Goal: Information Seeking & Learning: Learn about a topic

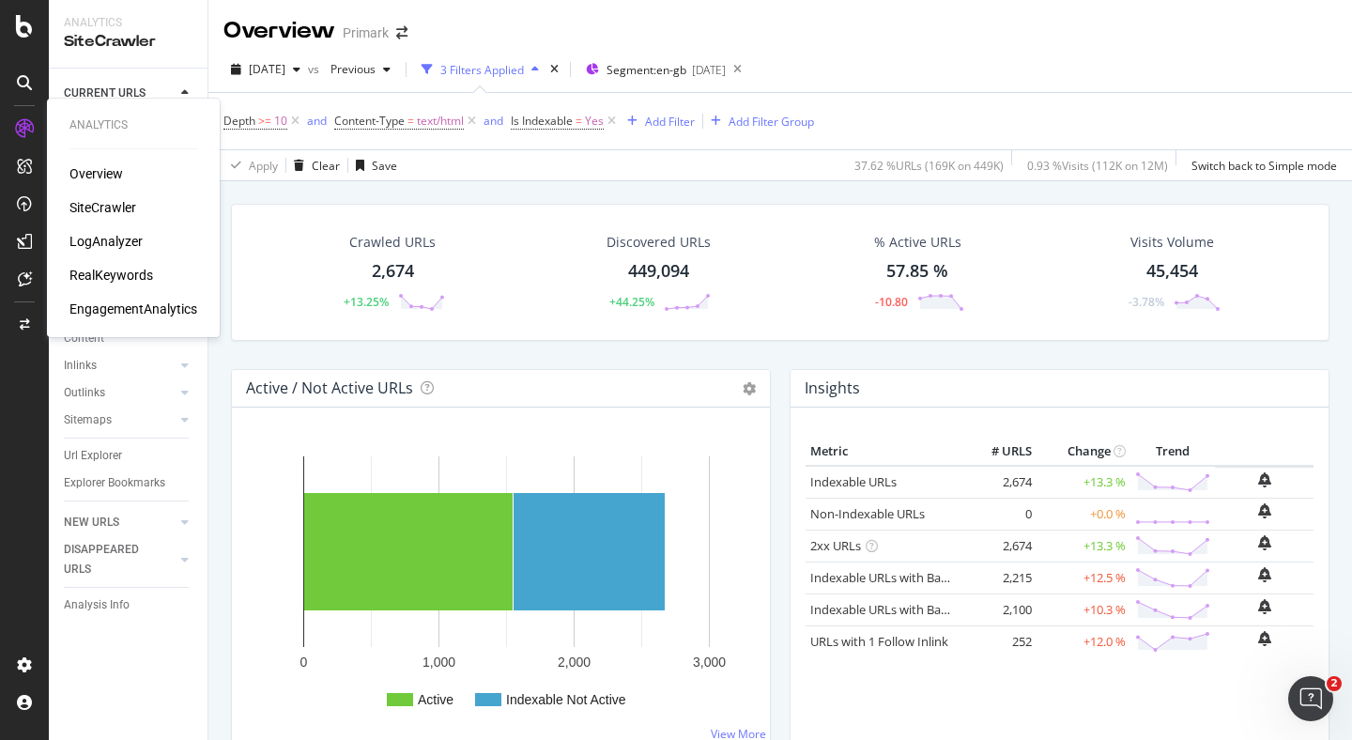
click at [117, 240] on div "LogAnalyzer" at bounding box center [105, 241] width 73 height 19
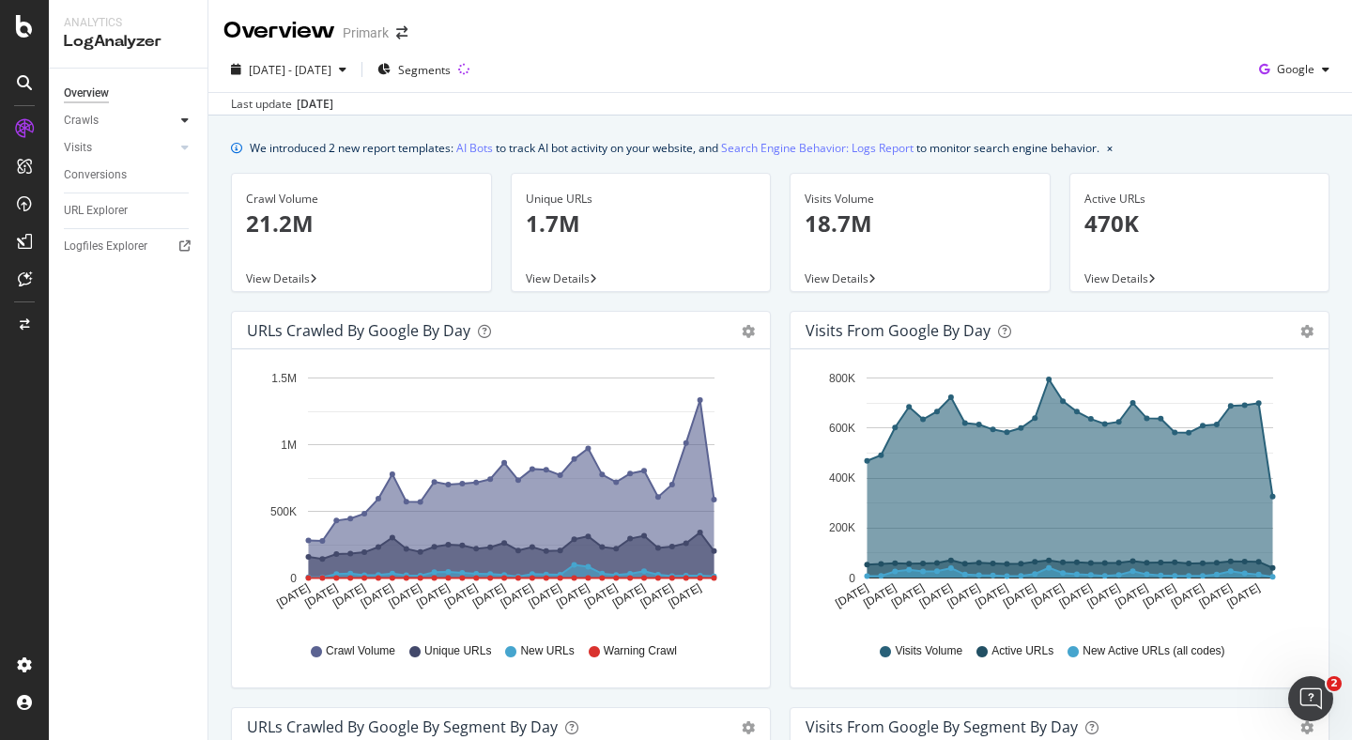
click at [176, 120] on div at bounding box center [185, 120] width 19 height 19
click at [137, 152] on div "Daily Distribution" at bounding box center [115, 148] width 87 height 20
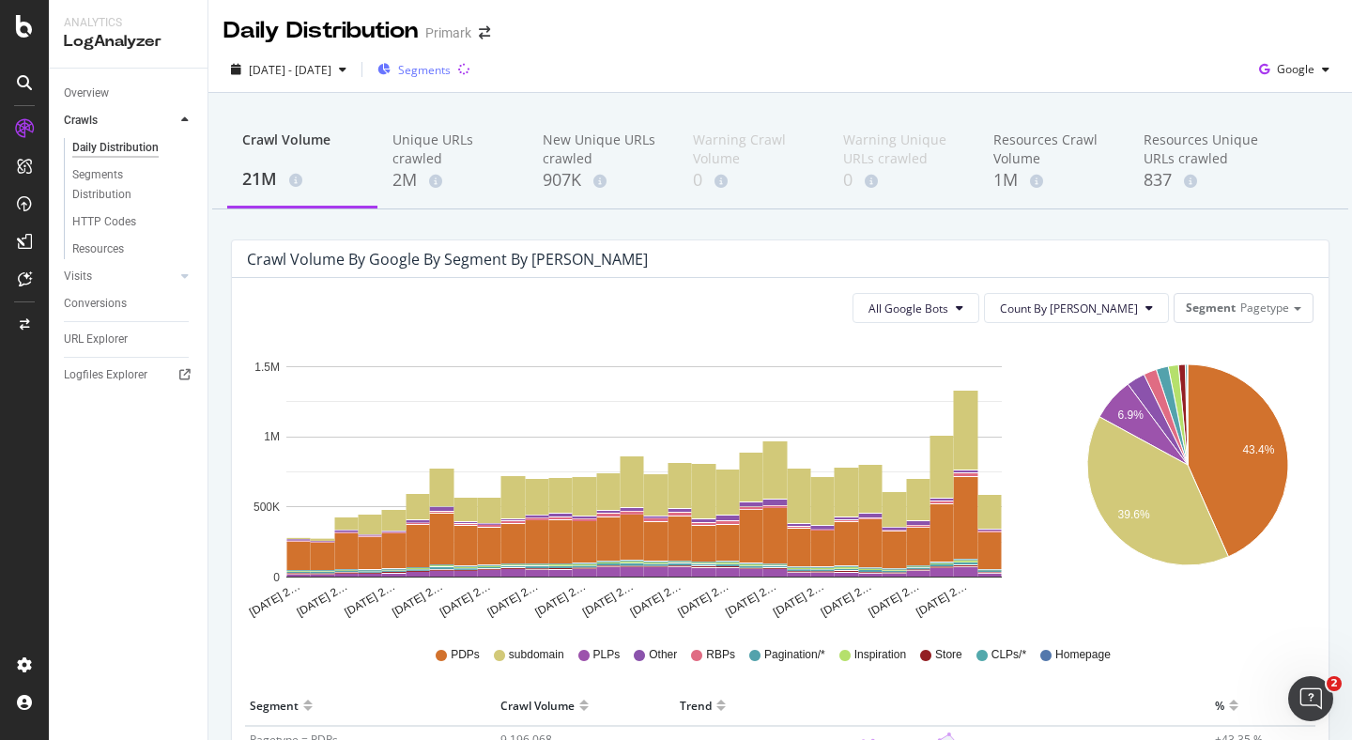
click at [451, 70] on span "Segments" at bounding box center [424, 70] width 53 height 16
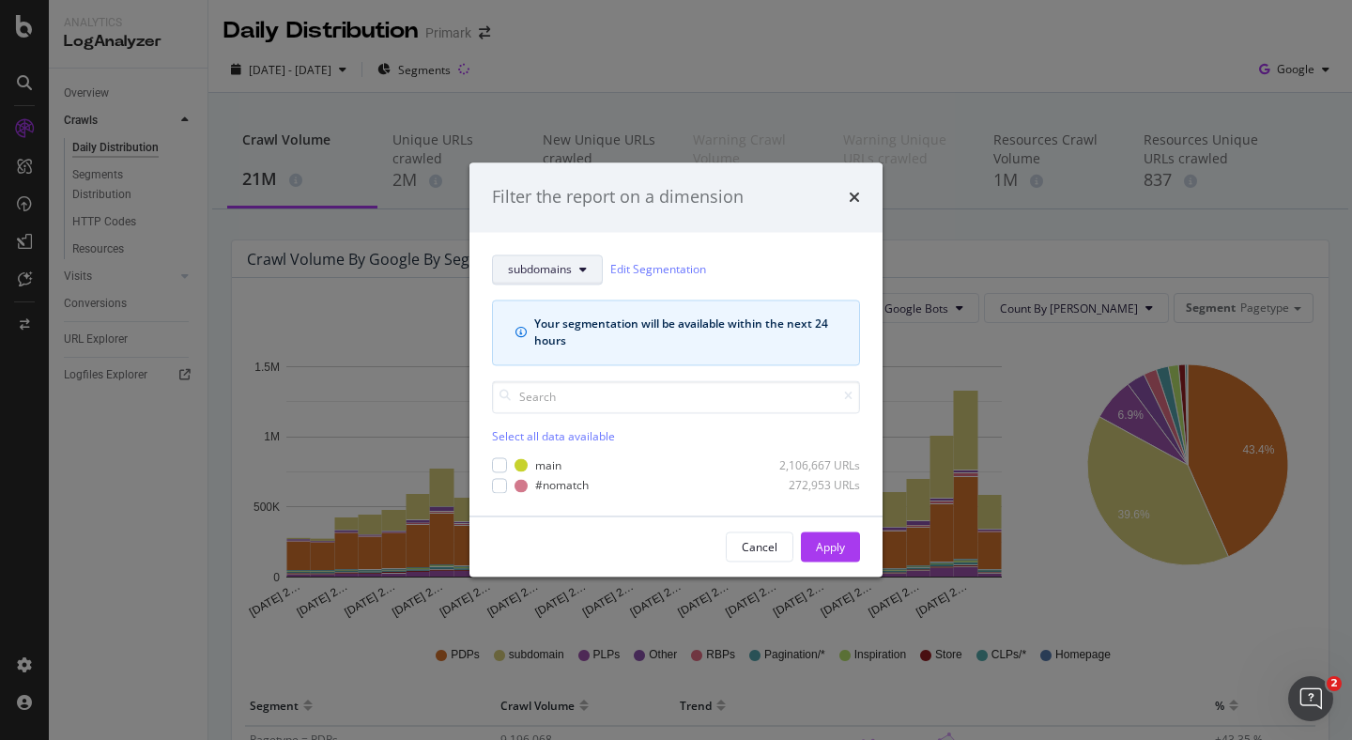
click at [563, 273] on span "subdomains" at bounding box center [540, 270] width 64 height 16
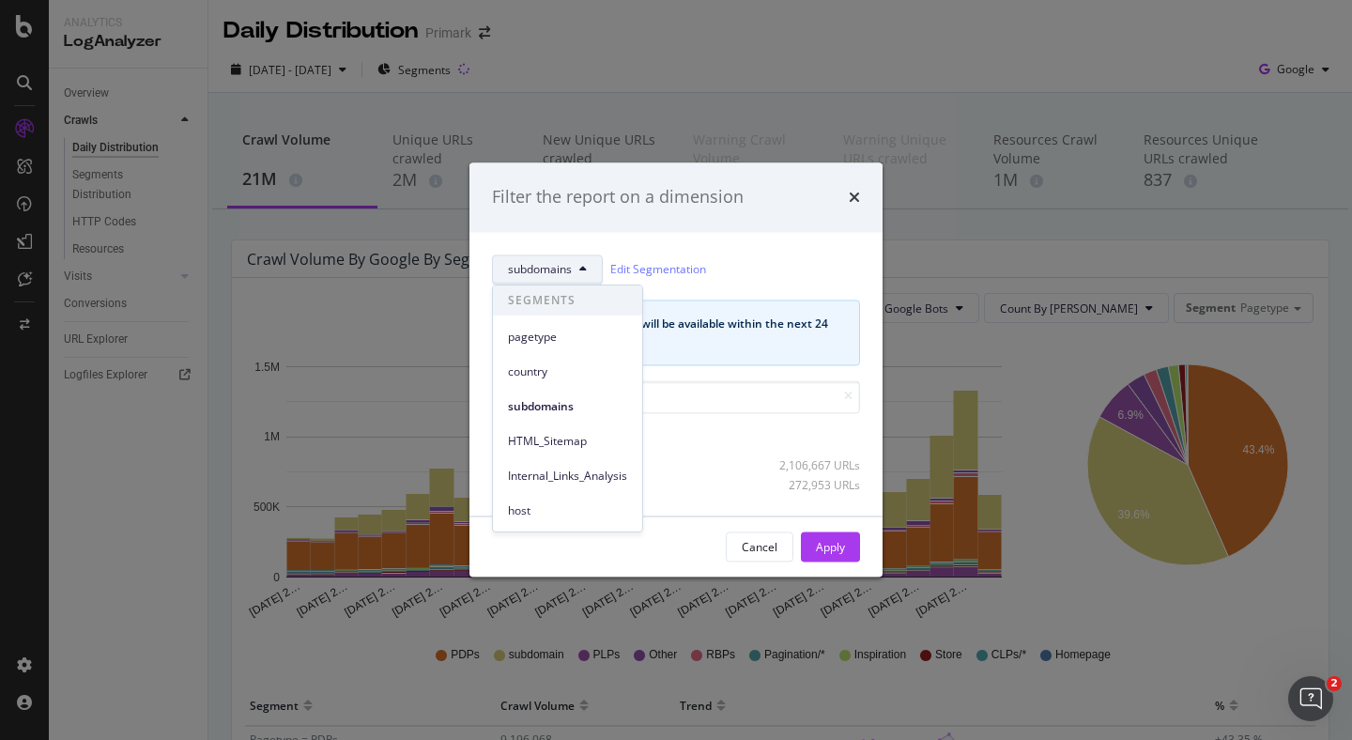
click at [387, 243] on div "Filter the report on a dimension subdomains Edit Segmentation Your segmentation…" at bounding box center [676, 370] width 1352 height 740
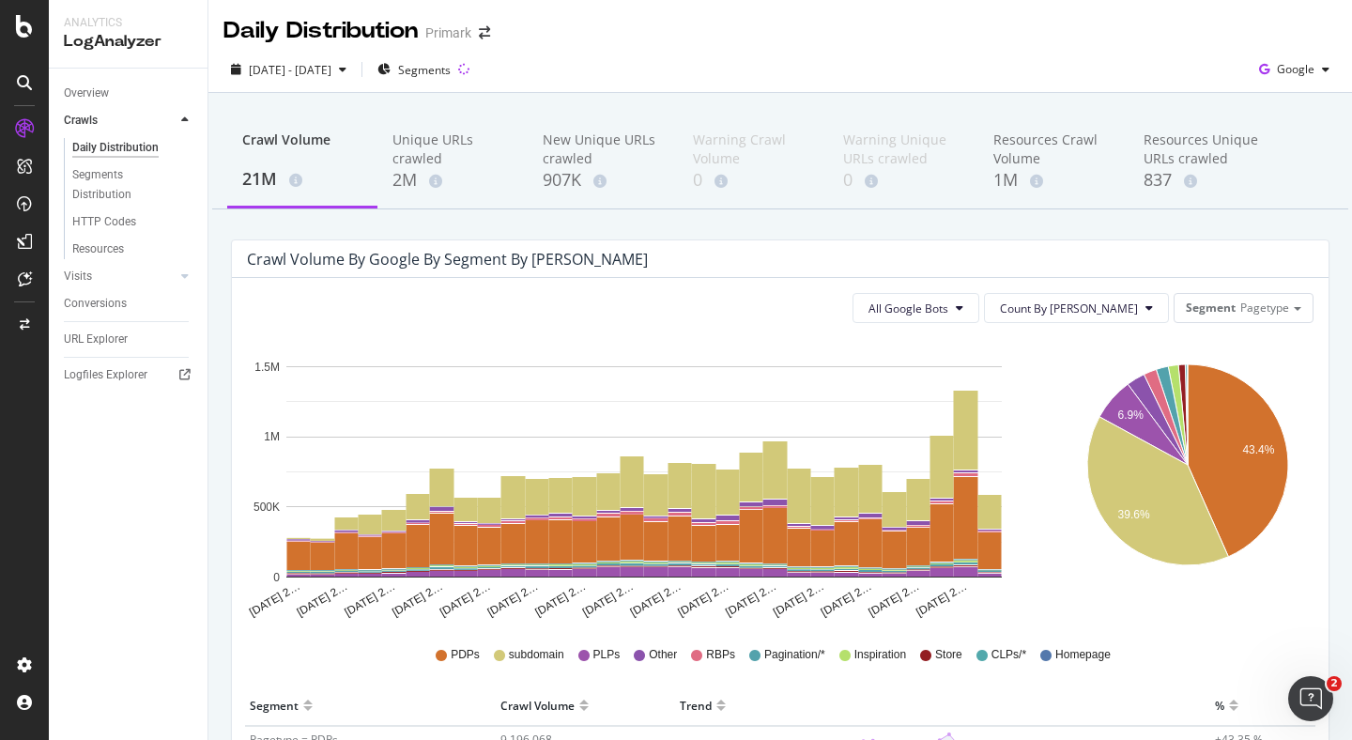
click at [178, 121] on div at bounding box center [185, 120] width 19 height 19
click at [183, 146] on icon at bounding box center [185, 147] width 8 height 11
click at [186, 107] on div "Crawls" at bounding box center [136, 120] width 144 height 27
click at [180, 122] on div at bounding box center [185, 120] width 19 height 19
click at [80, 120] on div "Crawls" at bounding box center [81, 121] width 34 height 20
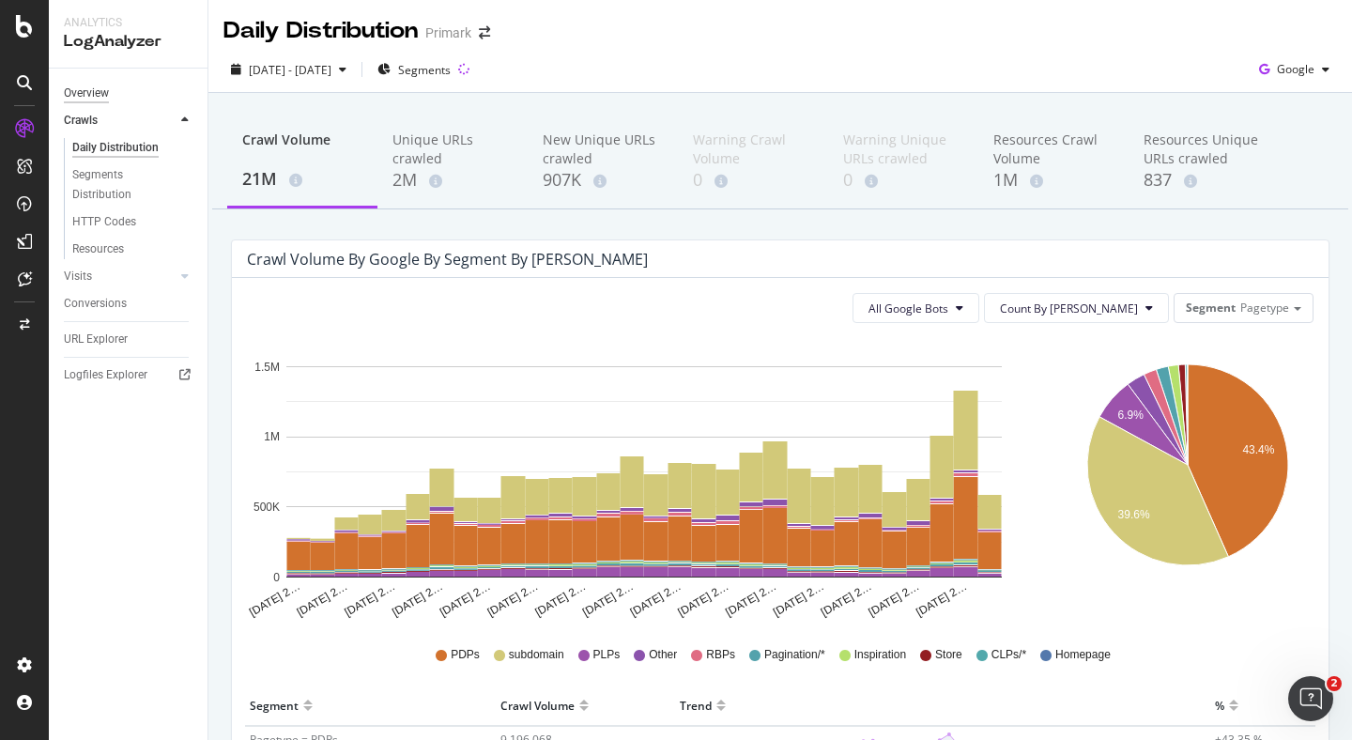
click at [80, 98] on div "Overview" at bounding box center [86, 94] width 45 height 20
